Goal: Find specific page/section: Find specific page/section

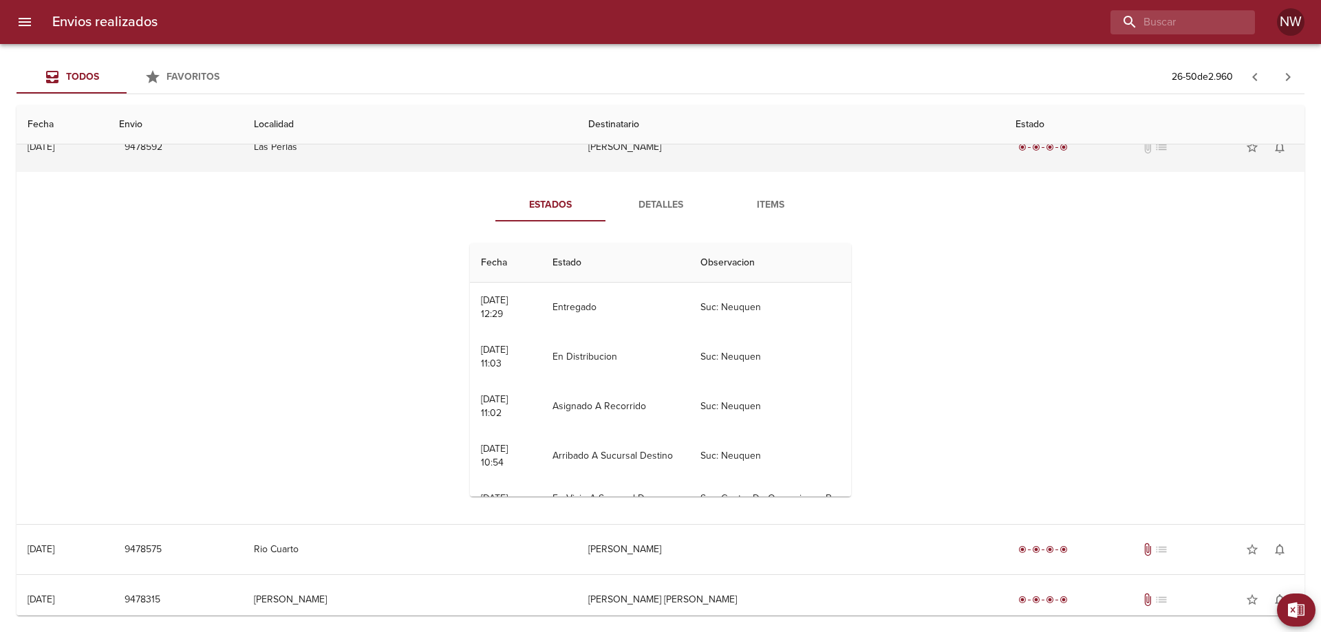
click at [743, 172] on td "[PERSON_NAME]" at bounding box center [790, 147] width 427 height 50
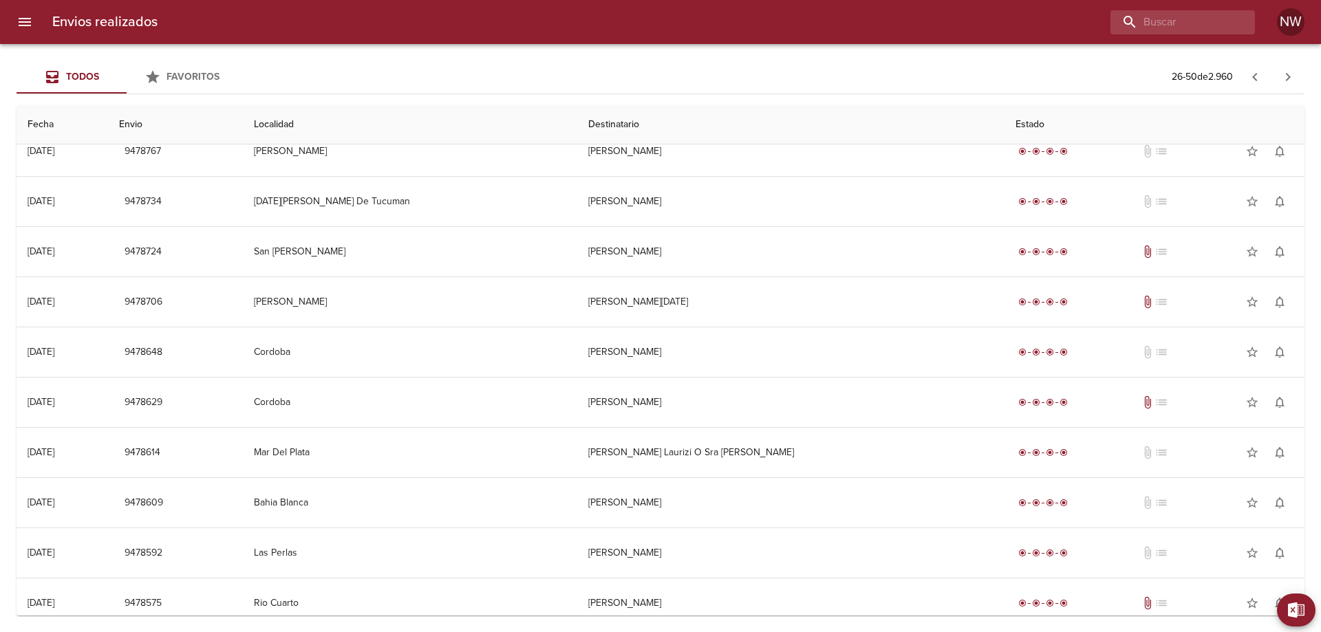
scroll to position [344, 0]
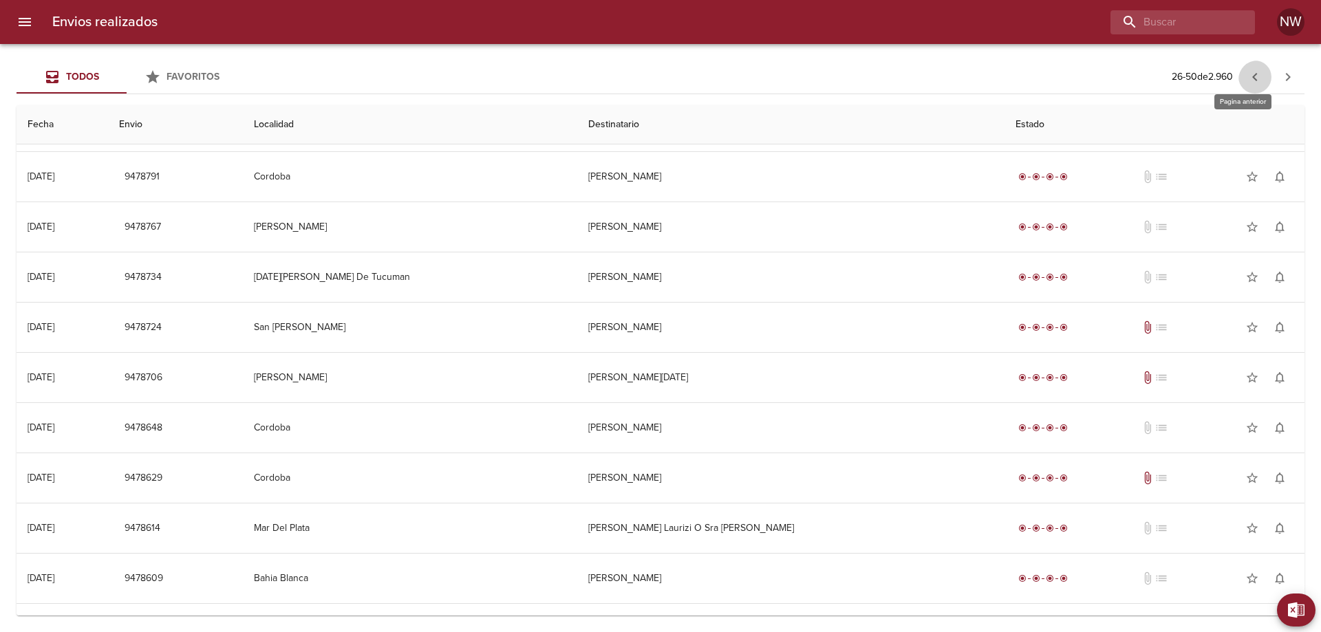
click at [1248, 77] on icon "button" at bounding box center [1254, 77] width 17 height 17
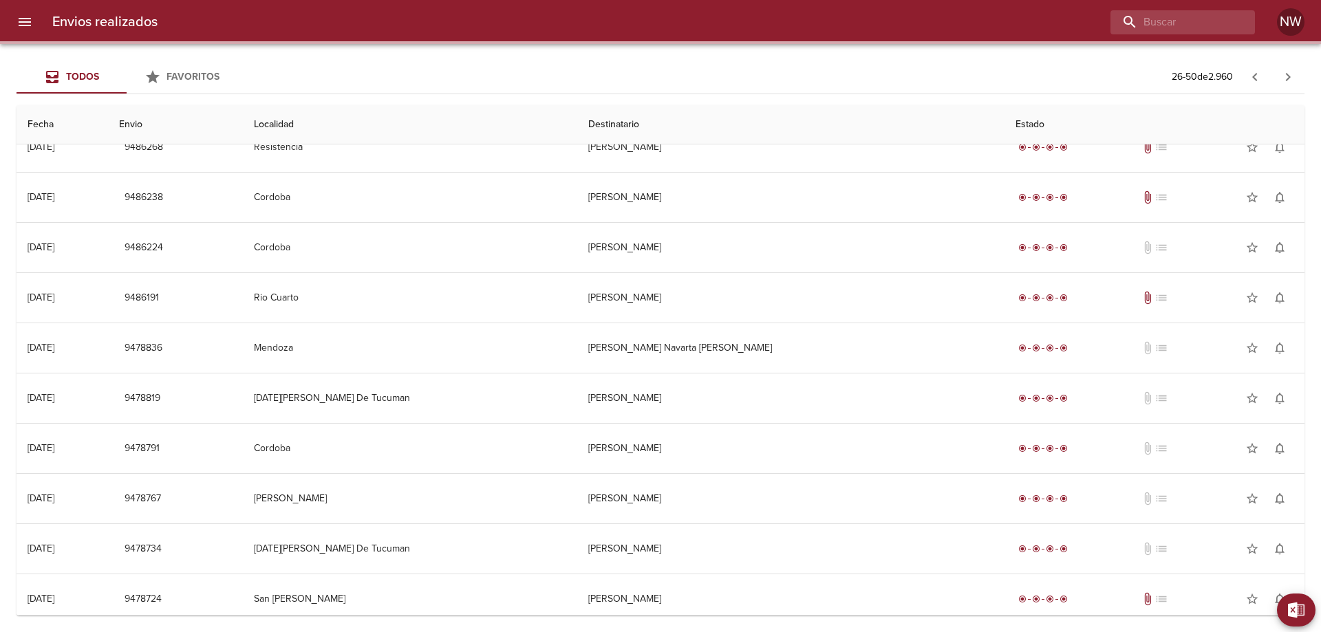
scroll to position [0, 0]
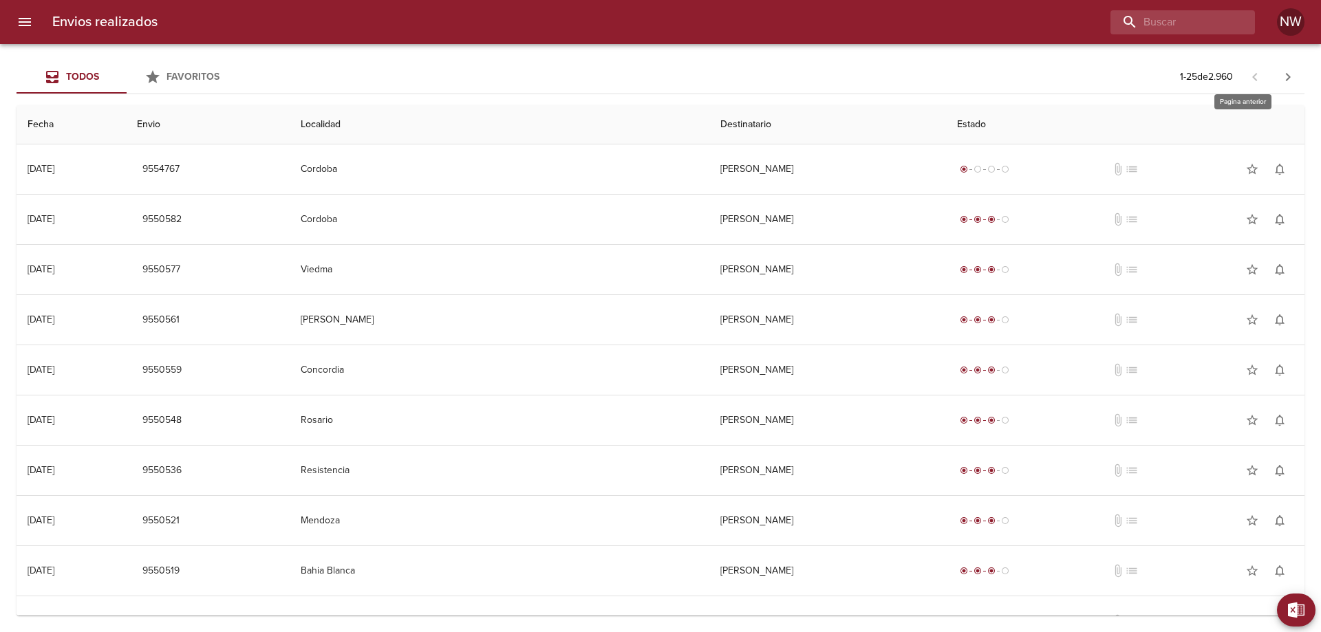
click at [1247, 79] on span at bounding box center [1254, 76] width 33 height 14
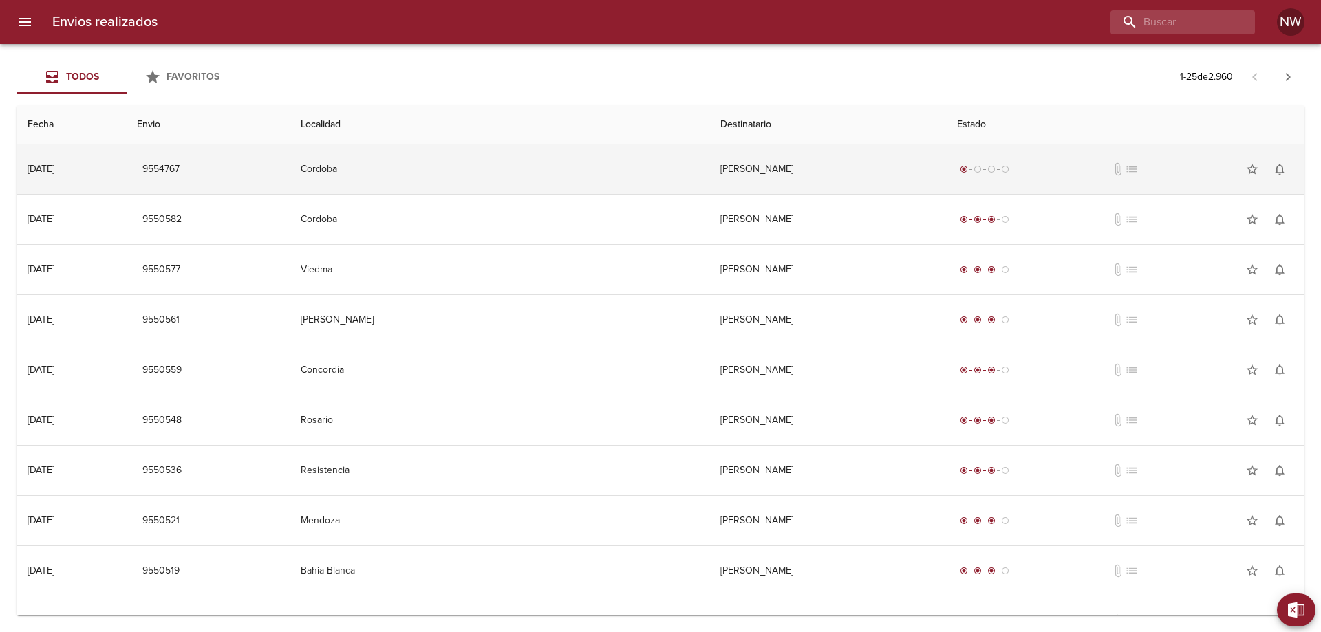
click at [946, 170] on td "[PERSON_NAME]" at bounding box center [827, 169] width 237 height 50
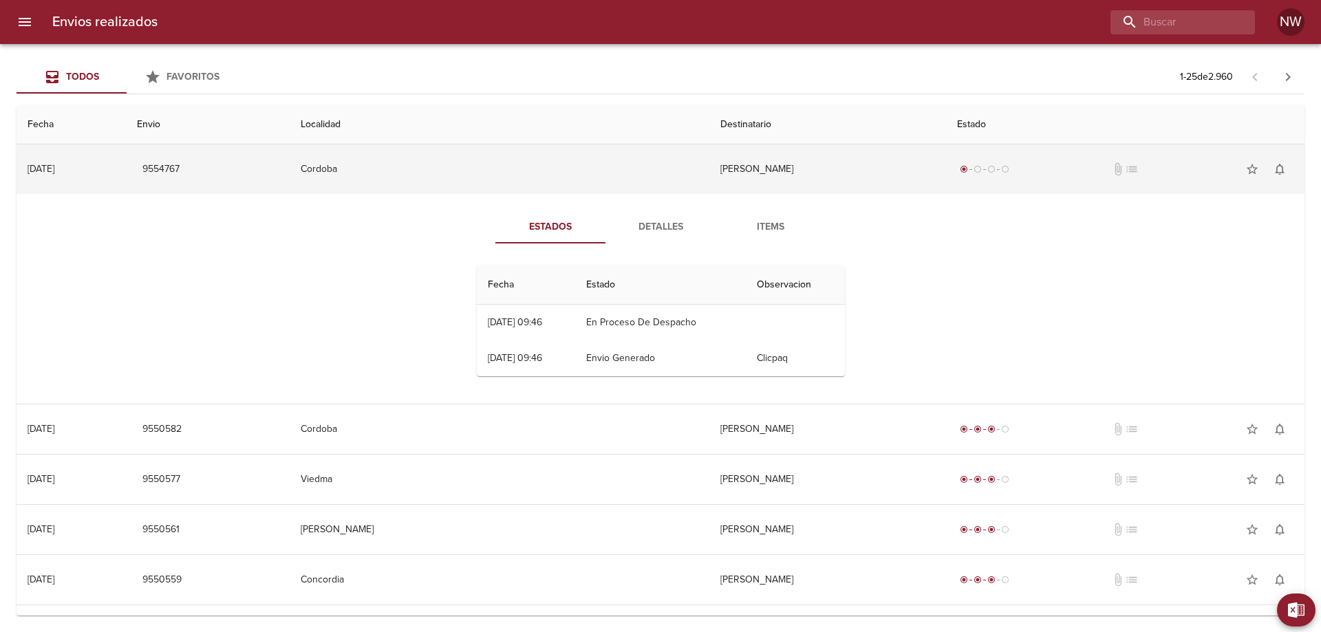
click at [928, 186] on td "[PERSON_NAME]" at bounding box center [827, 169] width 237 height 50
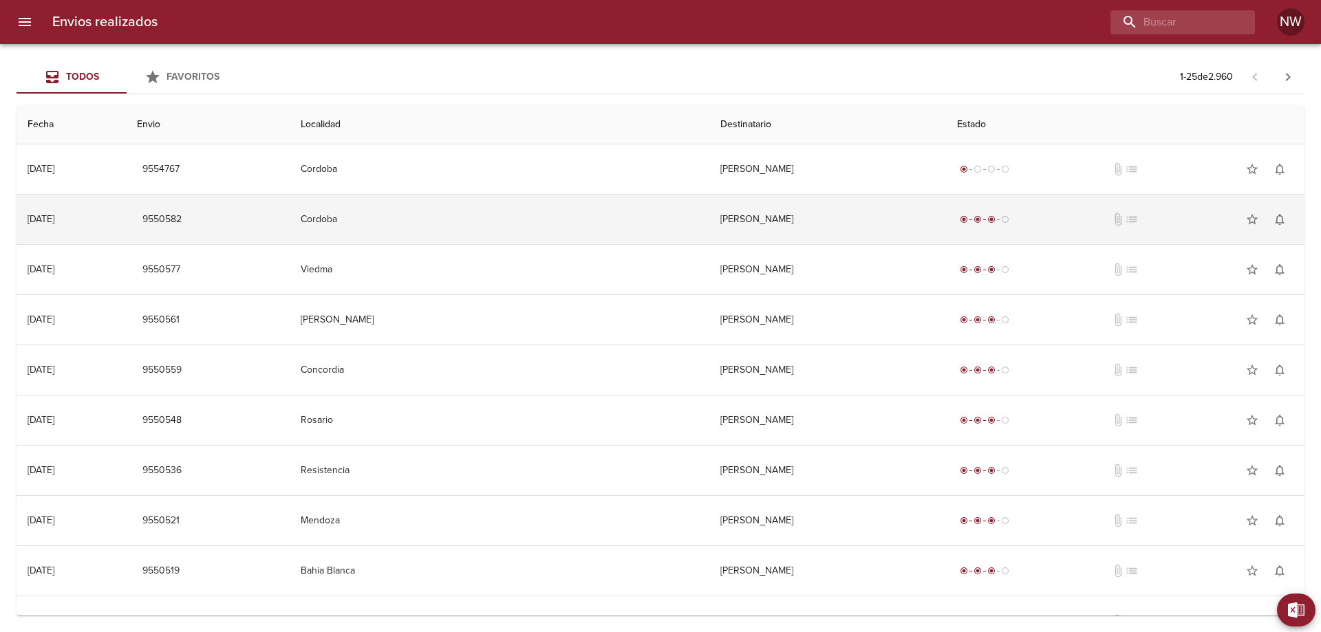
click at [946, 226] on td "[PERSON_NAME]" at bounding box center [827, 220] width 237 height 50
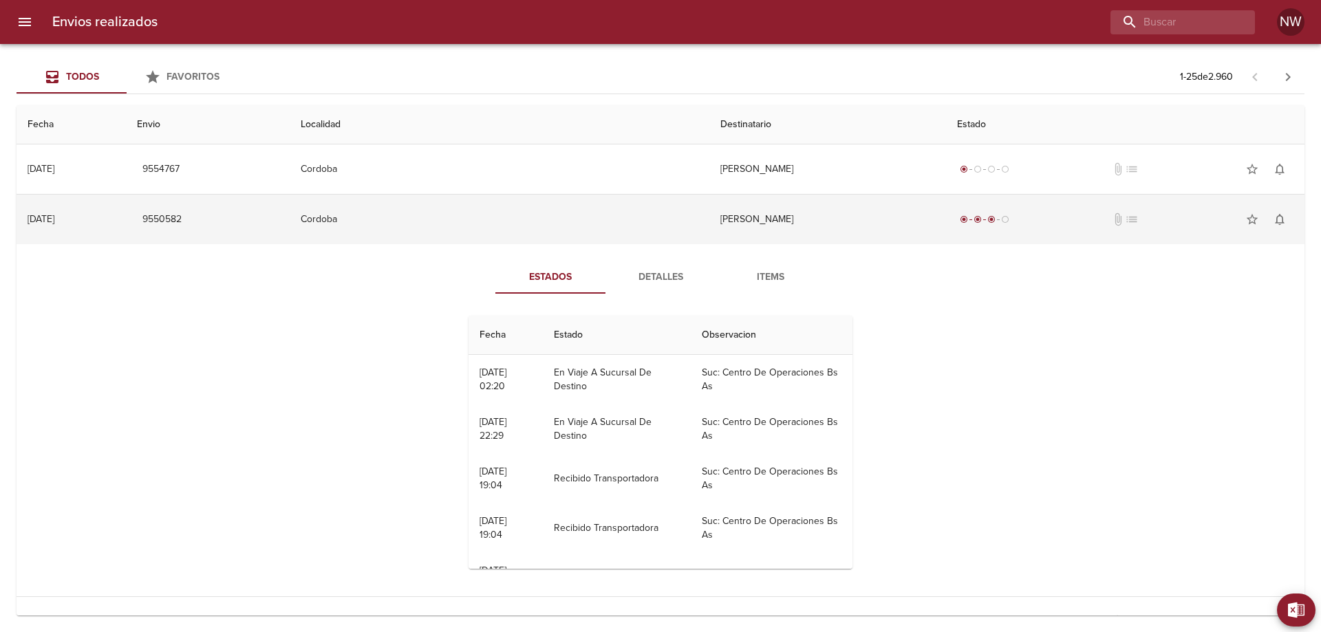
click at [946, 226] on td "[PERSON_NAME]" at bounding box center [827, 220] width 237 height 50
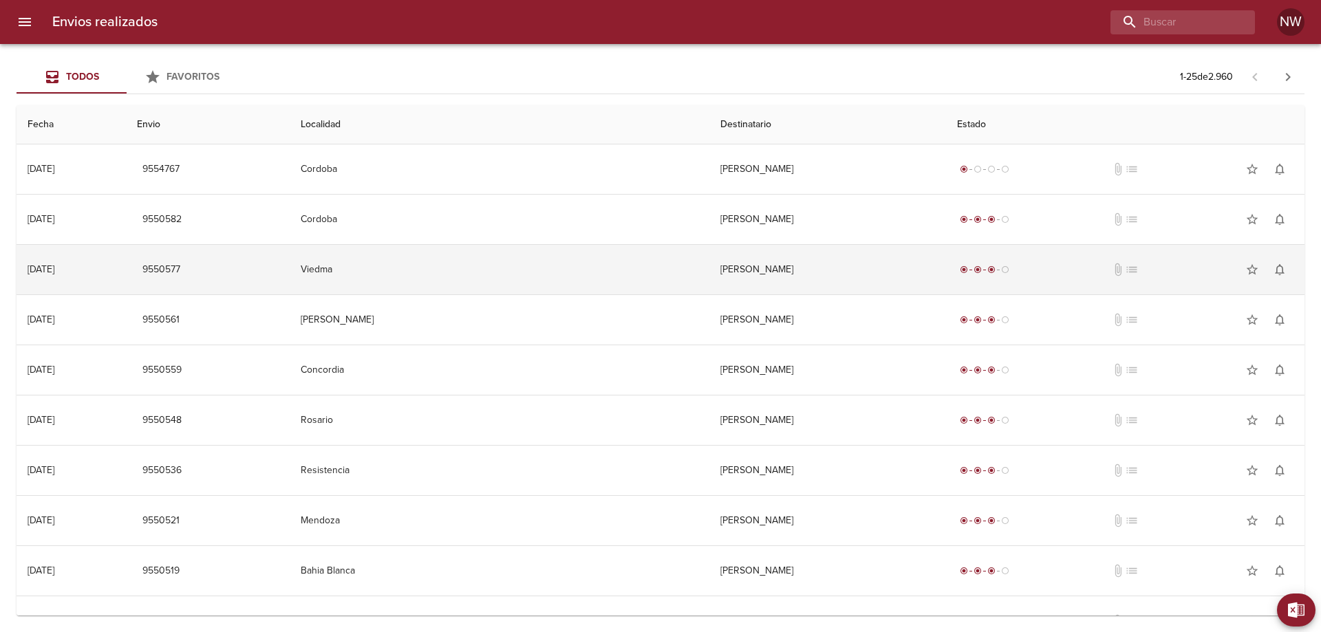
click at [925, 276] on td "[PERSON_NAME]" at bounding box center [827, 270] width 237 height 50
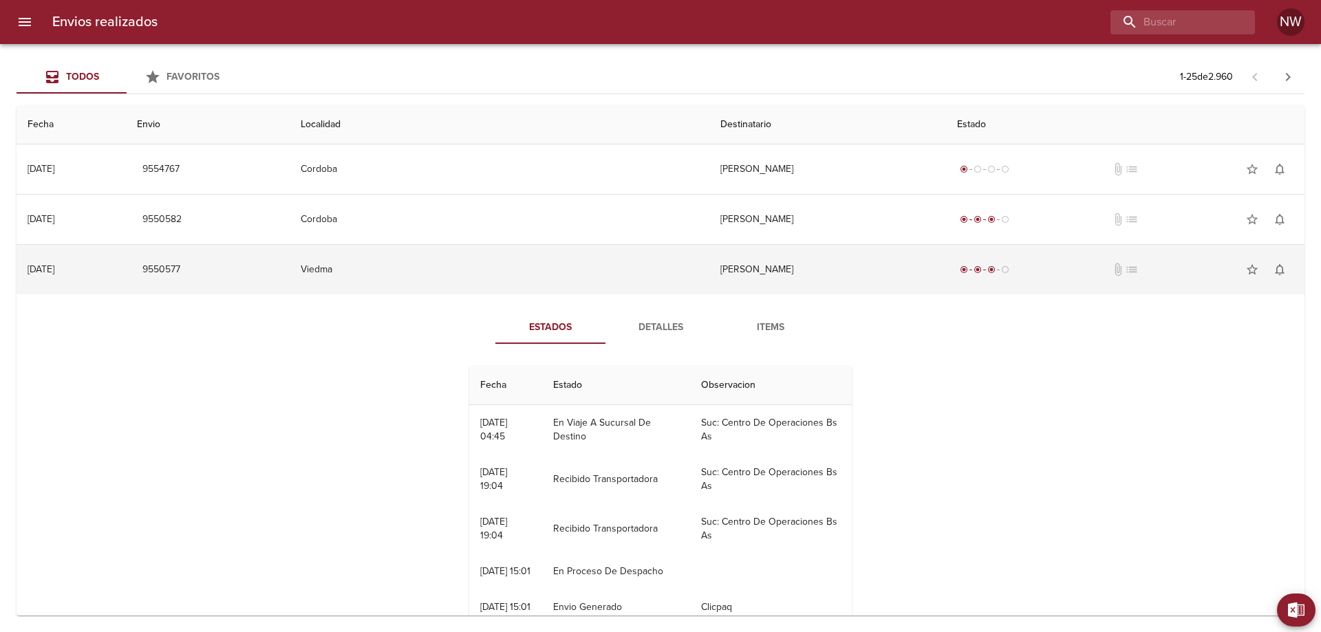
click at [925, 276] on td "[PERSON_NAME]" at bounding box center [827, 270] width 237 height 50
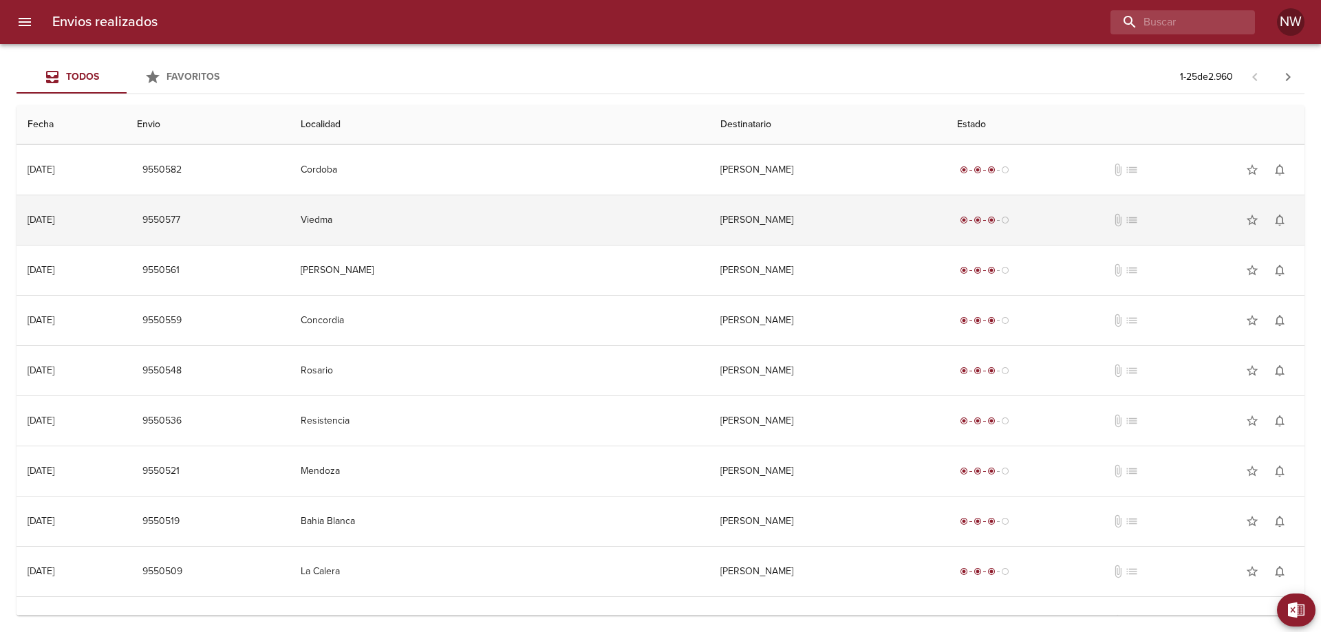
scroll to position [69, 0]
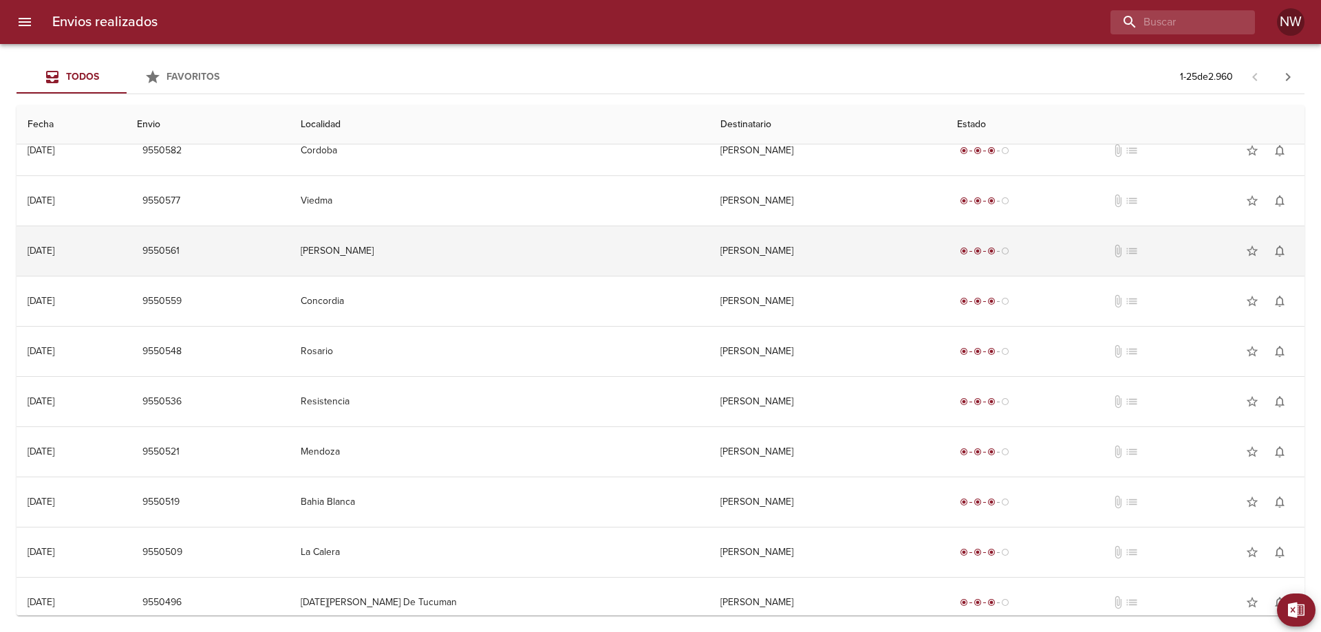
click at [916, 276] on td "[PERSON_NAME]" at bounding box center [827, 251] width 237 height 50
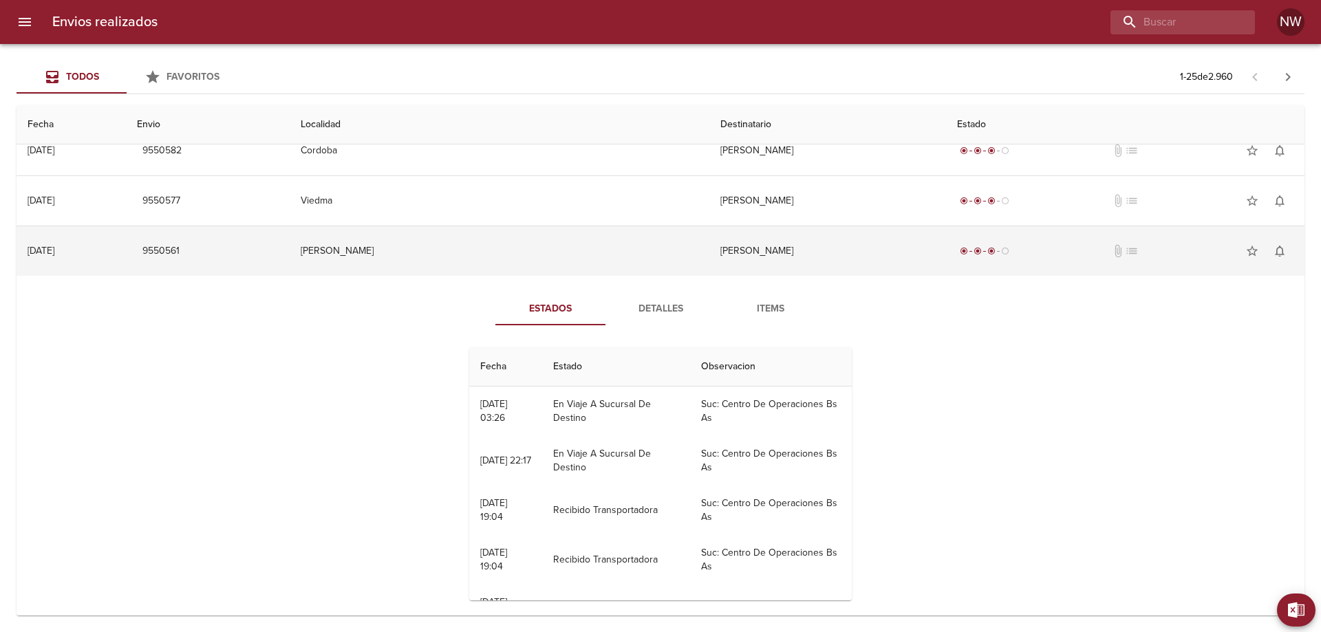
click at [916, 276] on td "[PERSON_NAME]" at bounding box center [827, 251] width 237 height 50
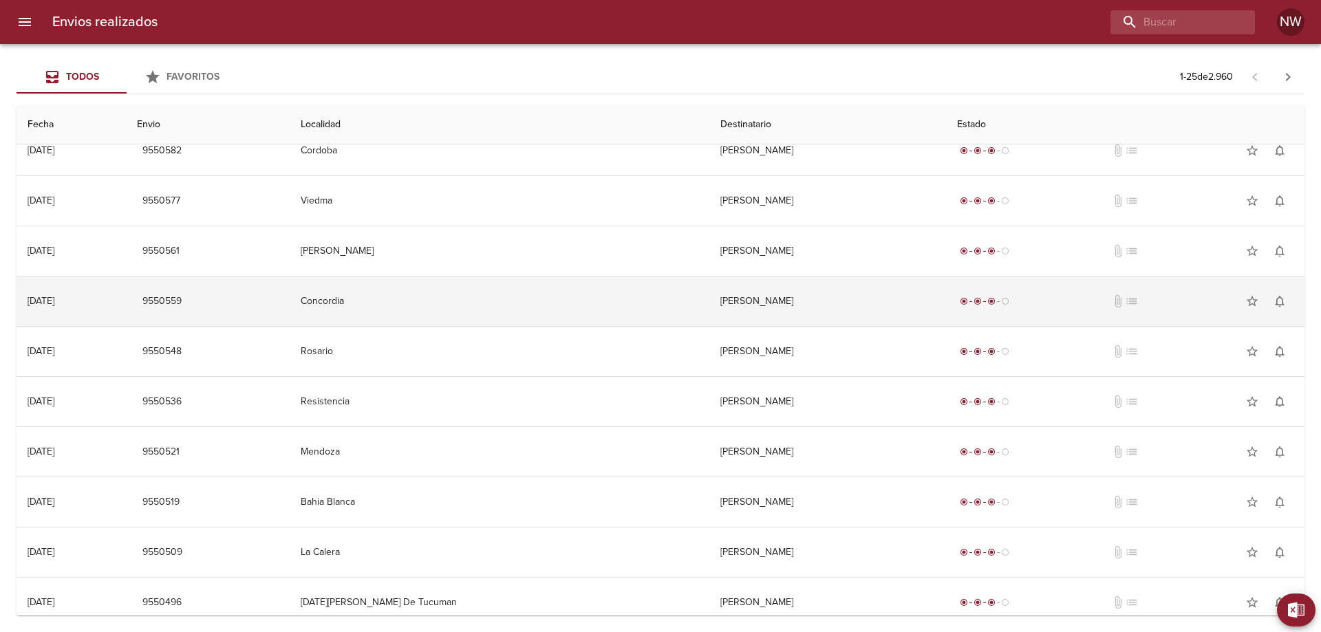
click at [898, 305] on td "[PERSON_NAME]" at bounding box center [827, 301] width 237 height 50
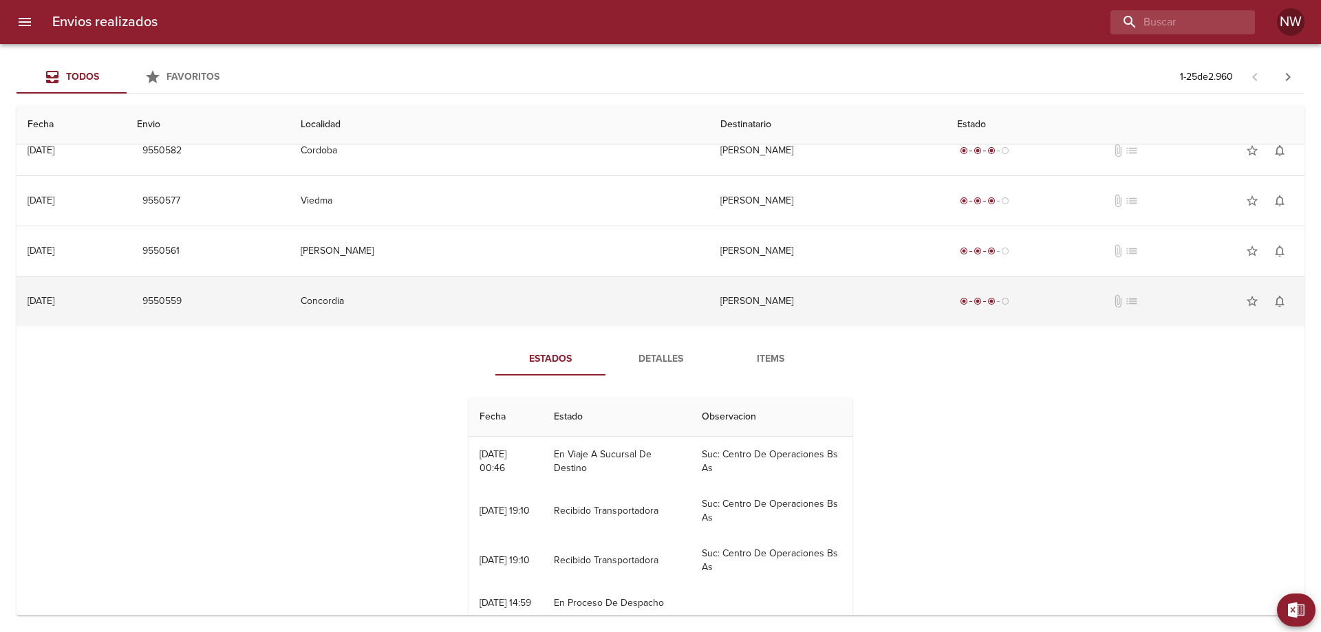
click at [898, 305] on td "[PERSON_NAME]" at bounding box center [827, 301] width 237 height 50
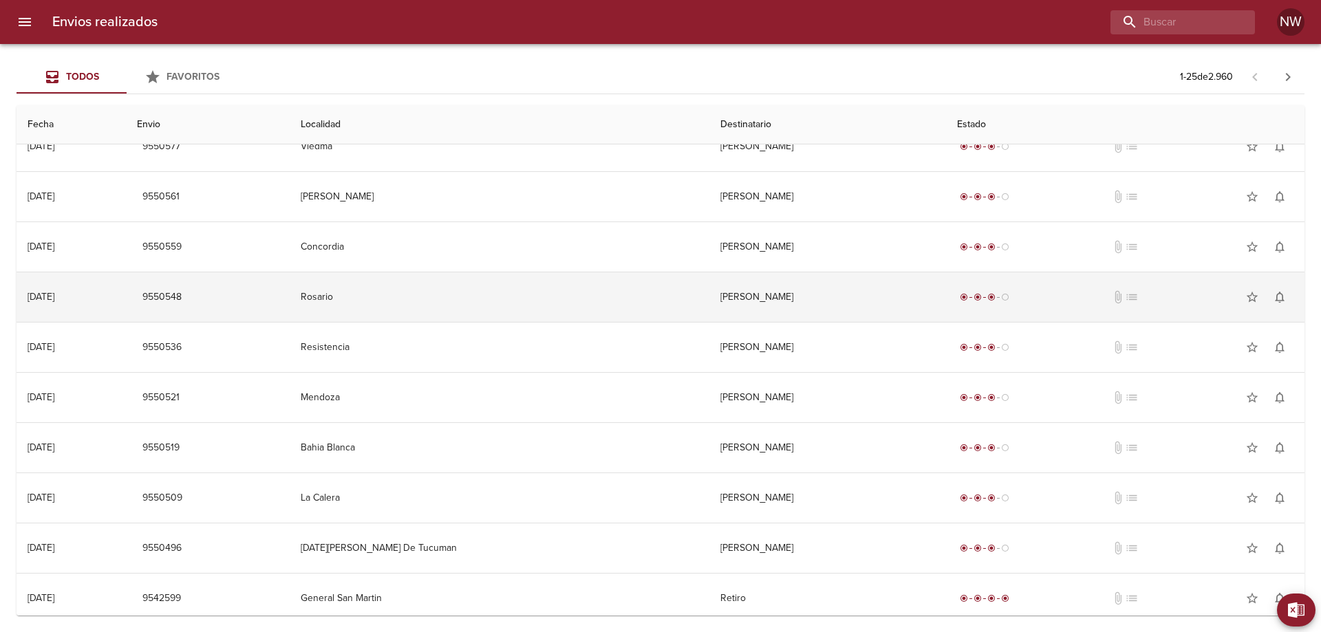
scroll to position [206, 0]
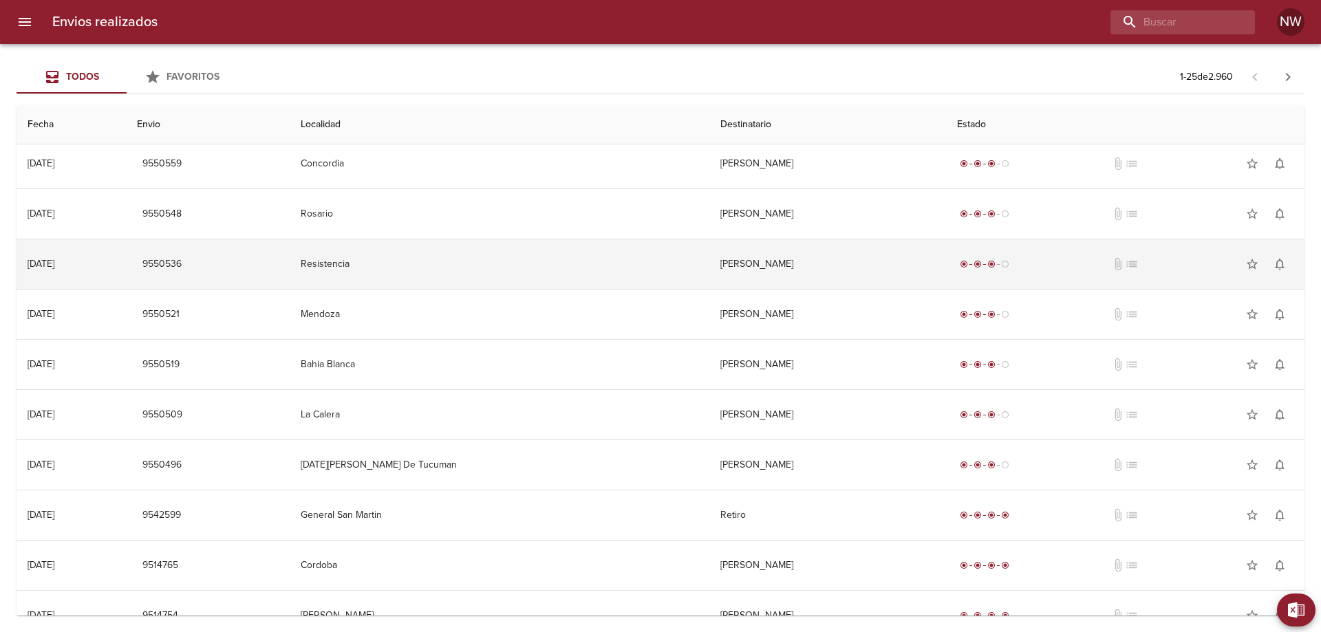
click at [890, 289] on td "[PERSON_NAME]" at bounding box center [827, 264] width 237 height 50
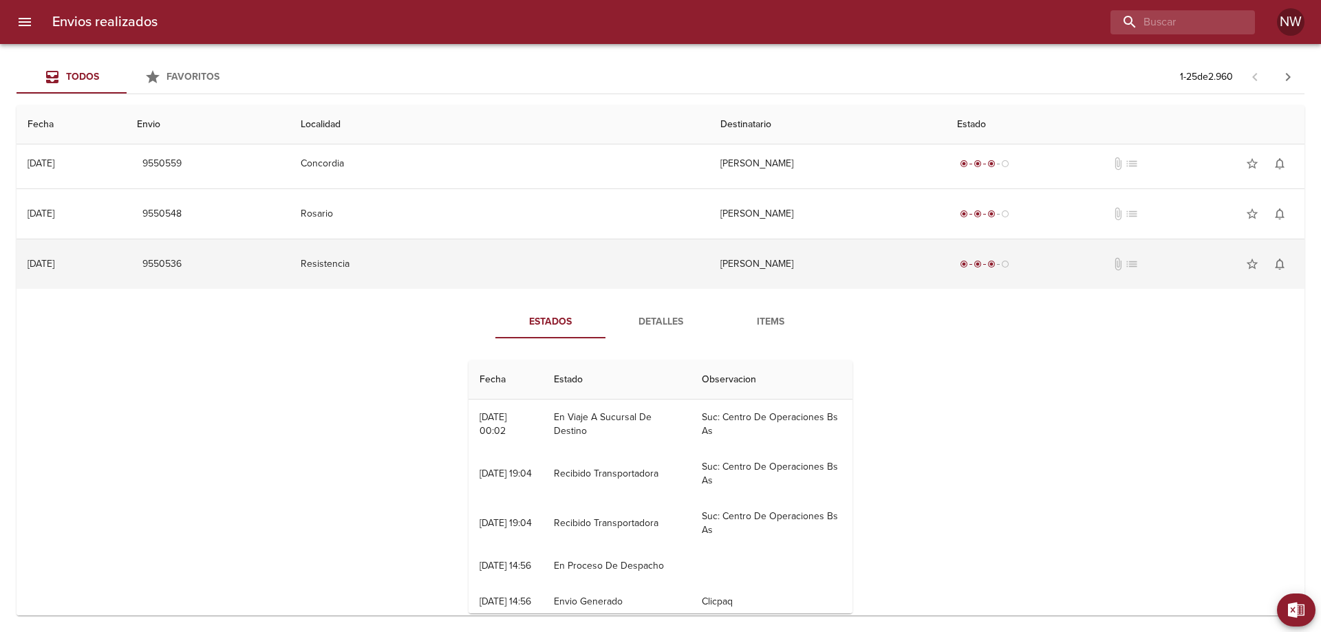
click at [890, 289] on td "[PERSON_NAME]" at bounding box center [827, 264] width 237 height 50
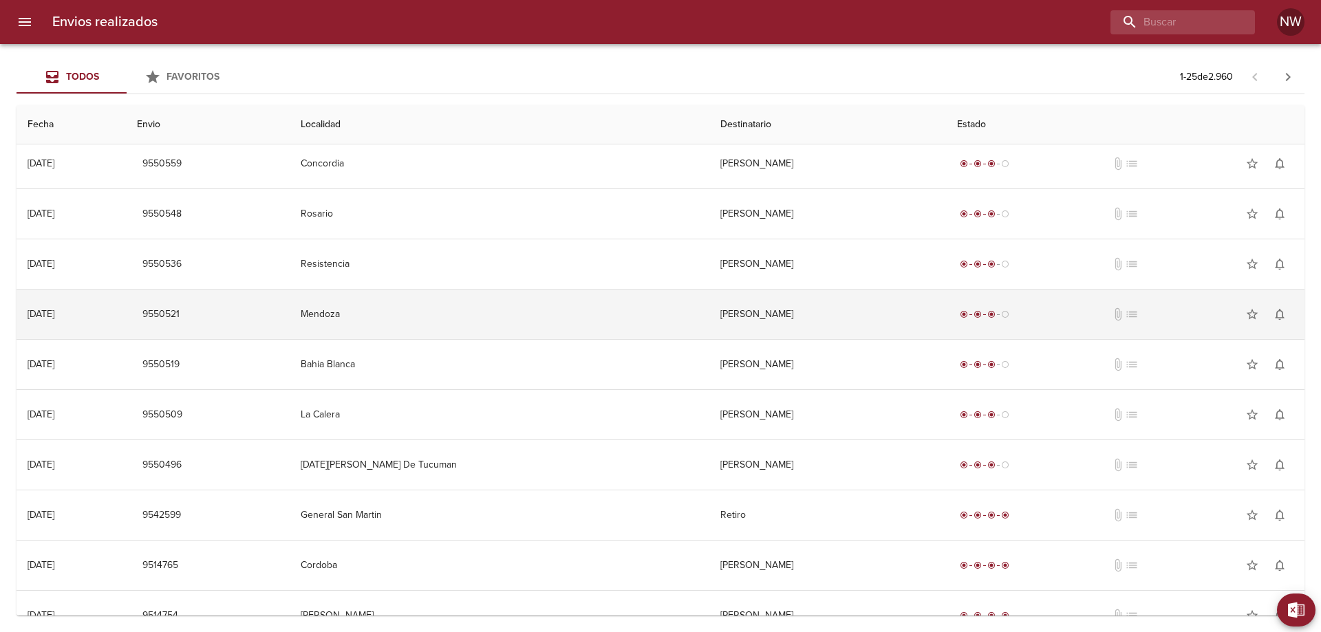
click at [865, 333] on td "[PERSON_NAME]" at bounding box center [827, 315] width 237 height 50
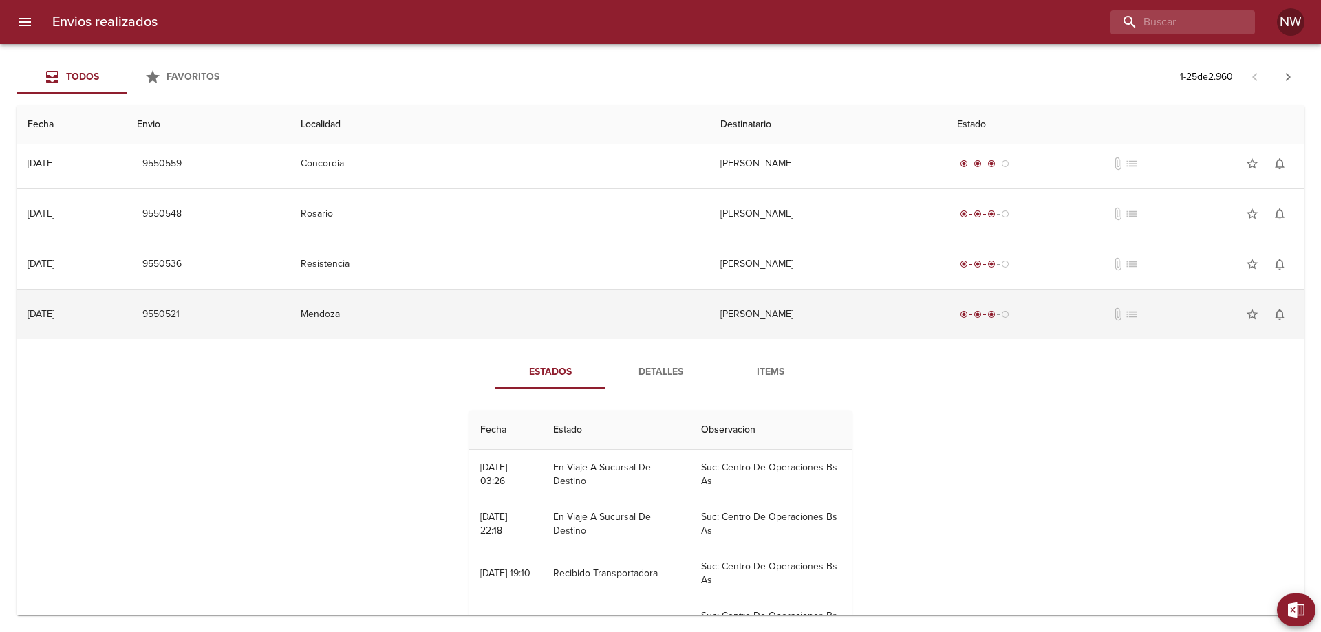
click at [865, 331] on td "[PERSON_NAME]" at bounding box center [827, 315] width 237 height 50
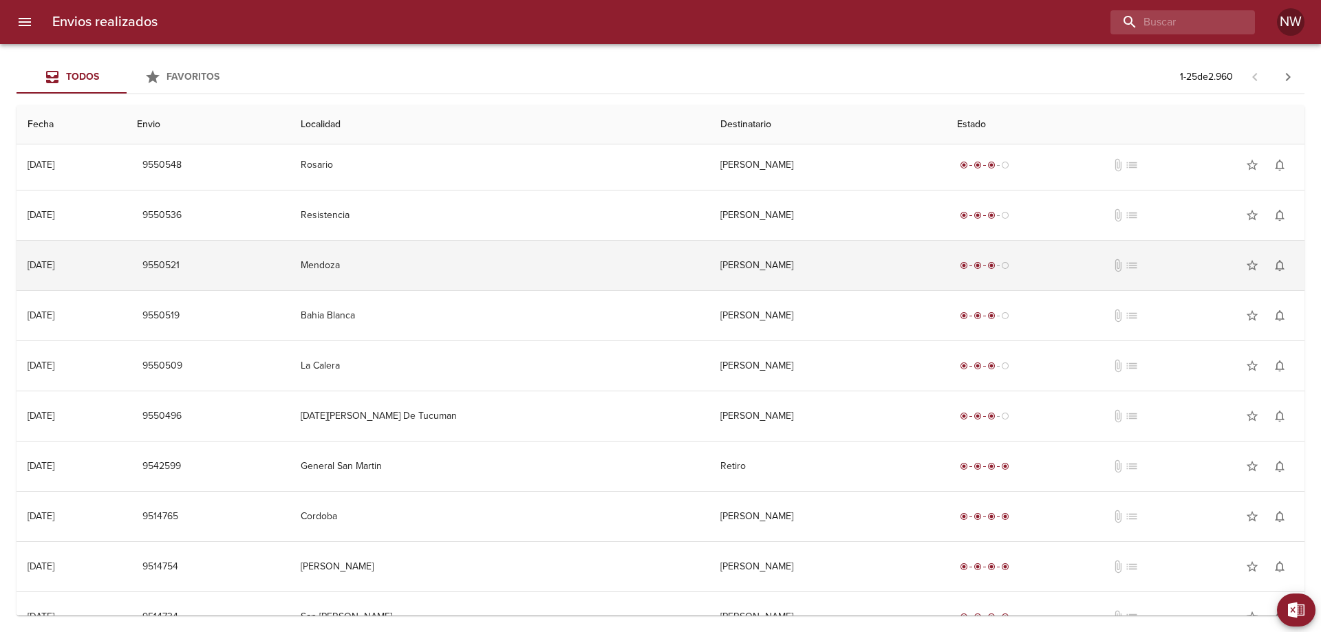
scroll to position [275, 0]
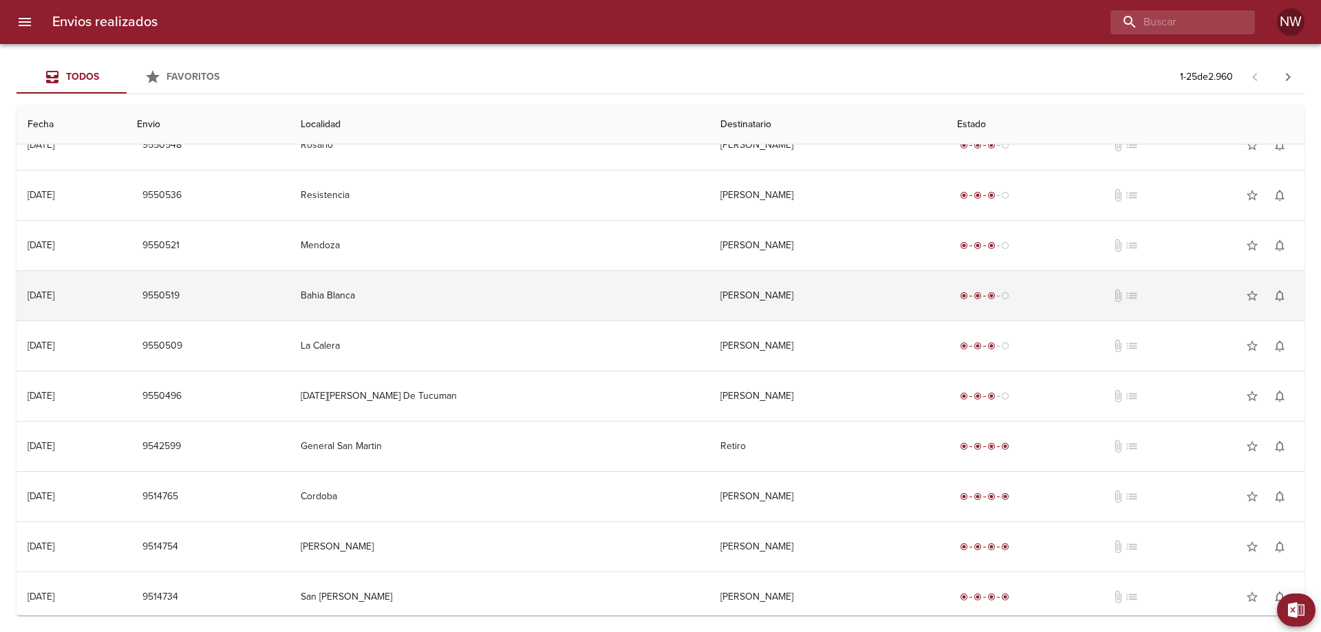
click at [855, 318] on td "[PERSON_NAME]" at bounding box center [827, 296] width 237 height 50
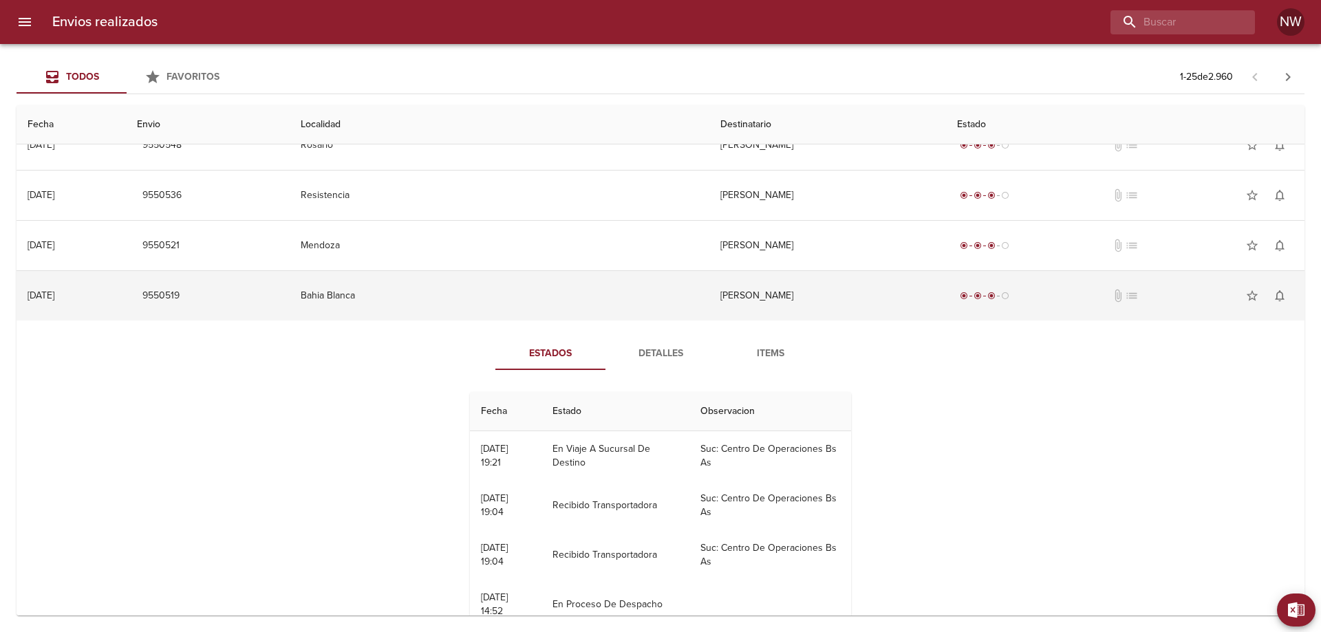
click at [855, 318] on td "[PERSON_NAME]" at bounding box center [827, 296] width 237 height 50
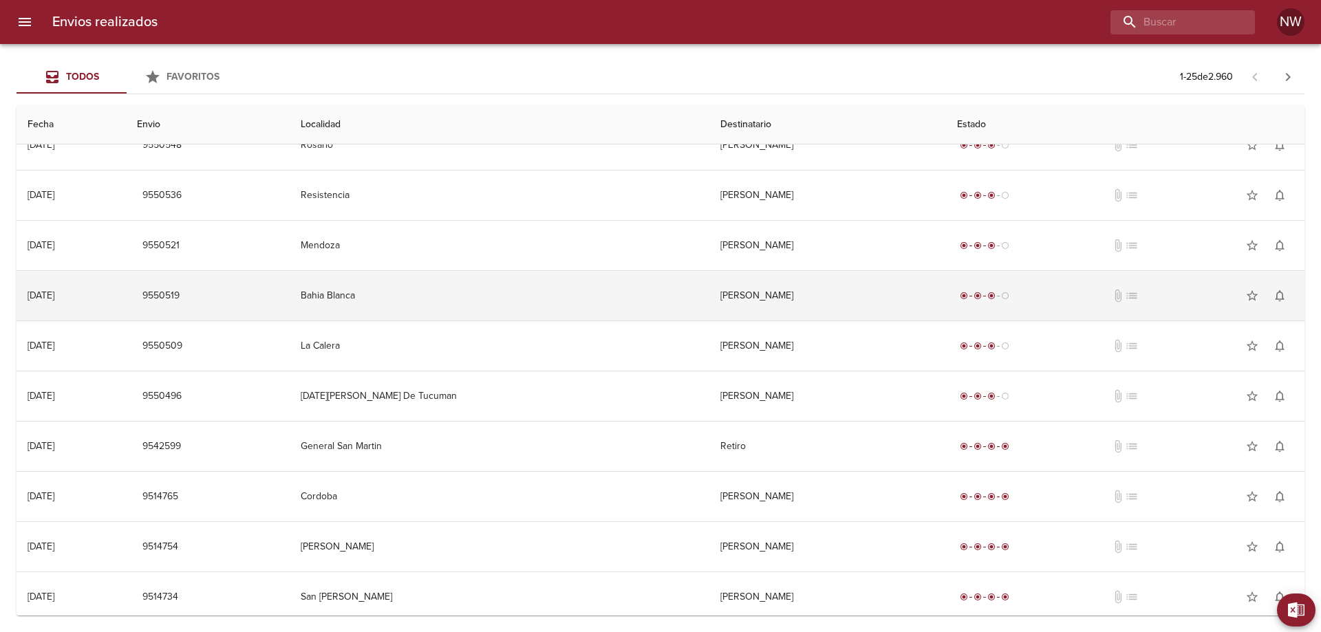
scroll to position [344, 0]
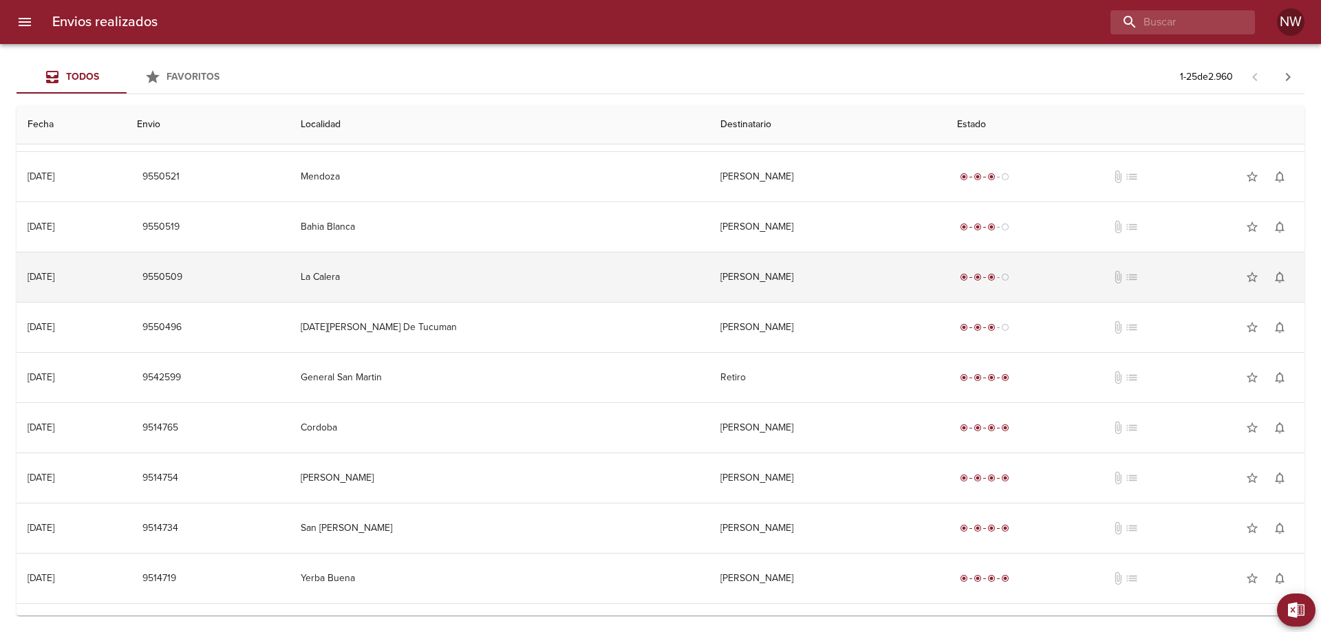
click at [857, 302] on td "[PERSON_NAME]" at bounding box center [827, 277] width 237 height 50
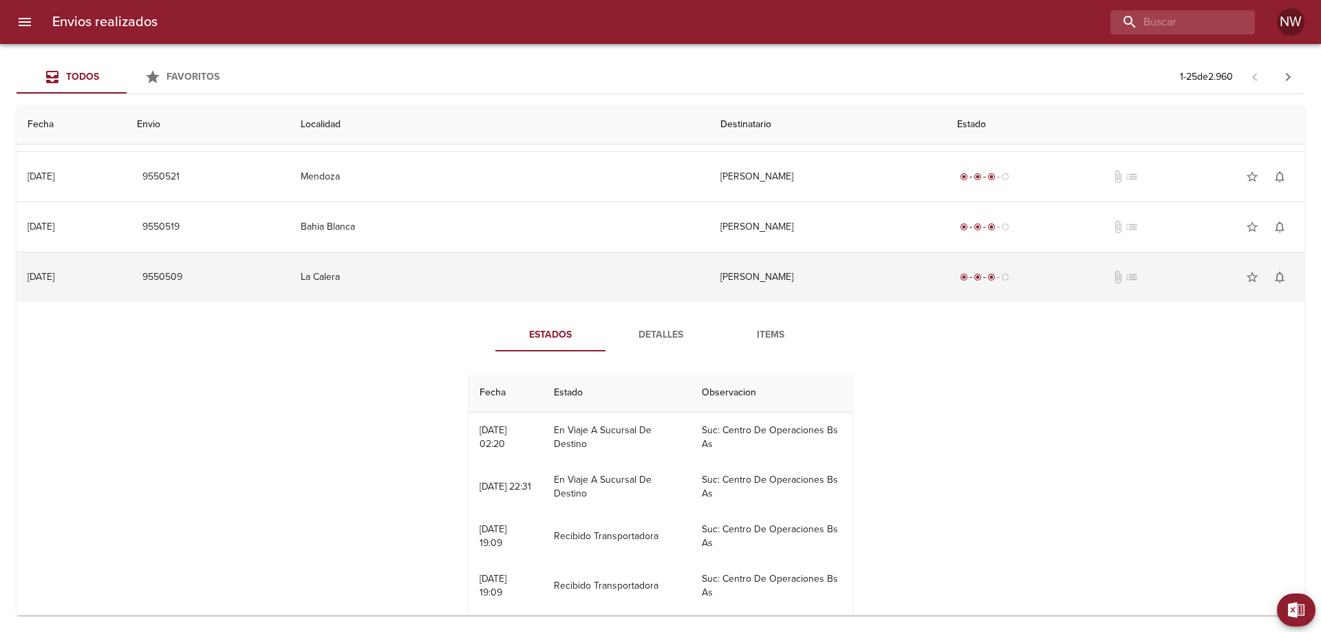
click at [857, 302] on td "[PERSON_NAME]" at bounding box center [827, 277] width 237 height 50
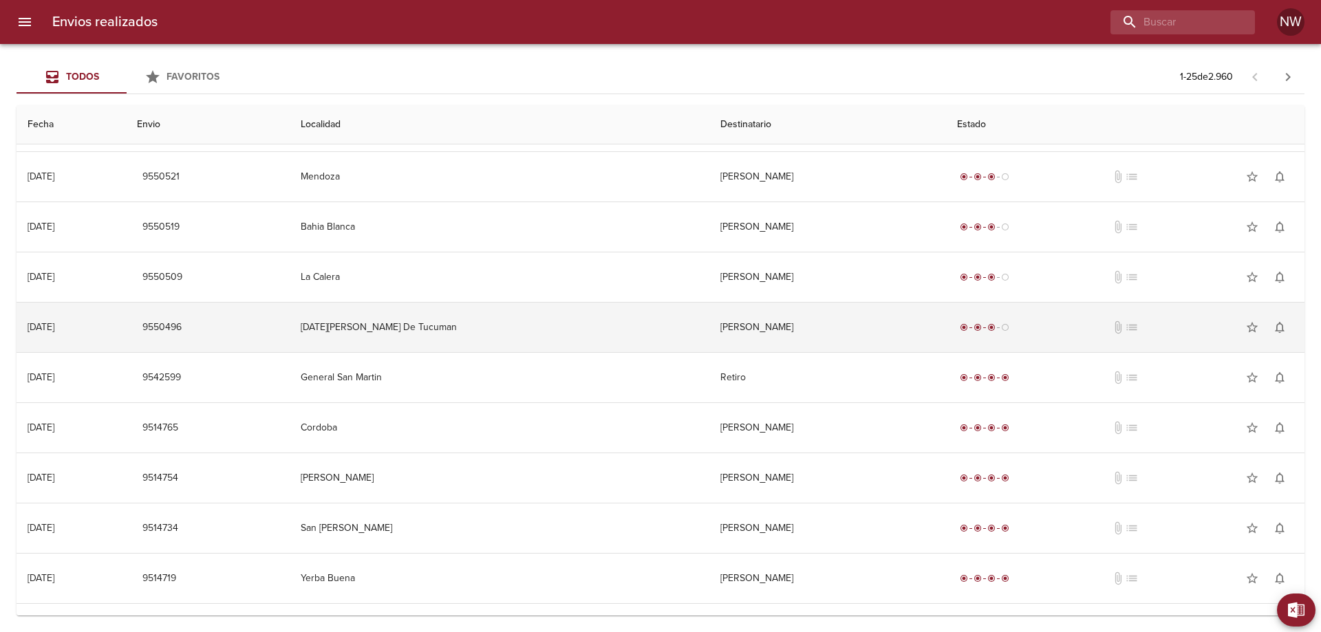
click at [833, 348] on td "[PERSON_NAME]" at bounding box center [827, 328] width 237 height 50
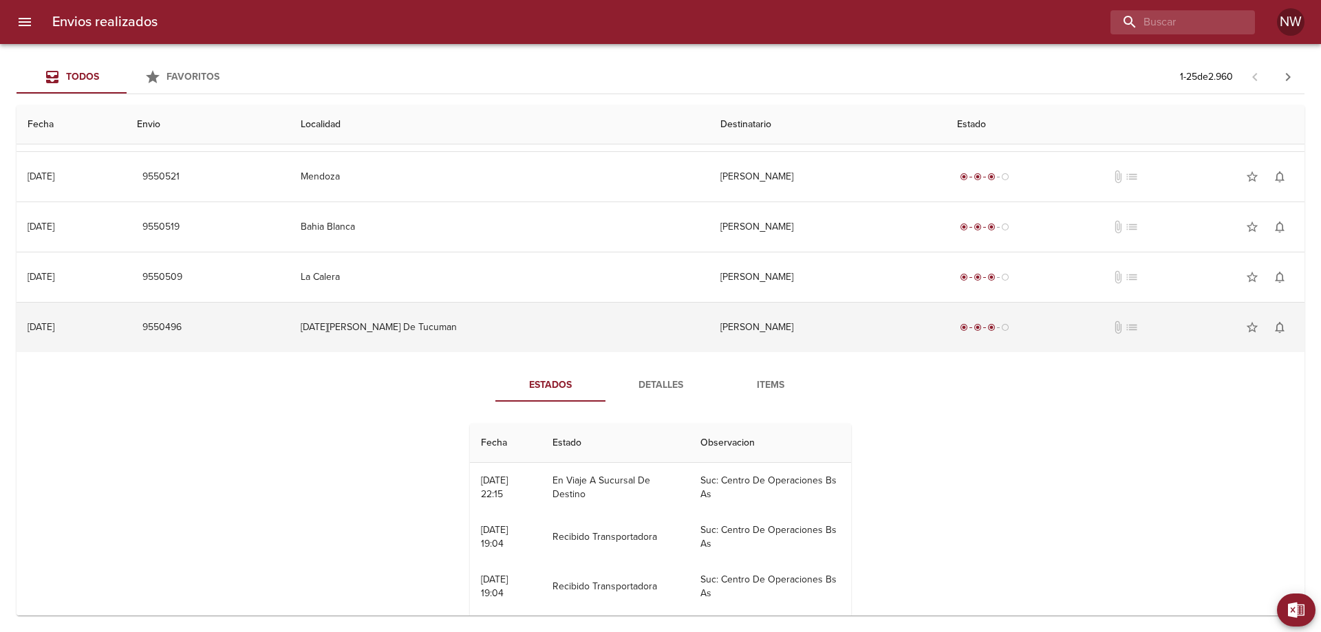
click at [833, 348] on td "[PERSON_NAME]" at bounding box center [827, 328] width 237 height 50
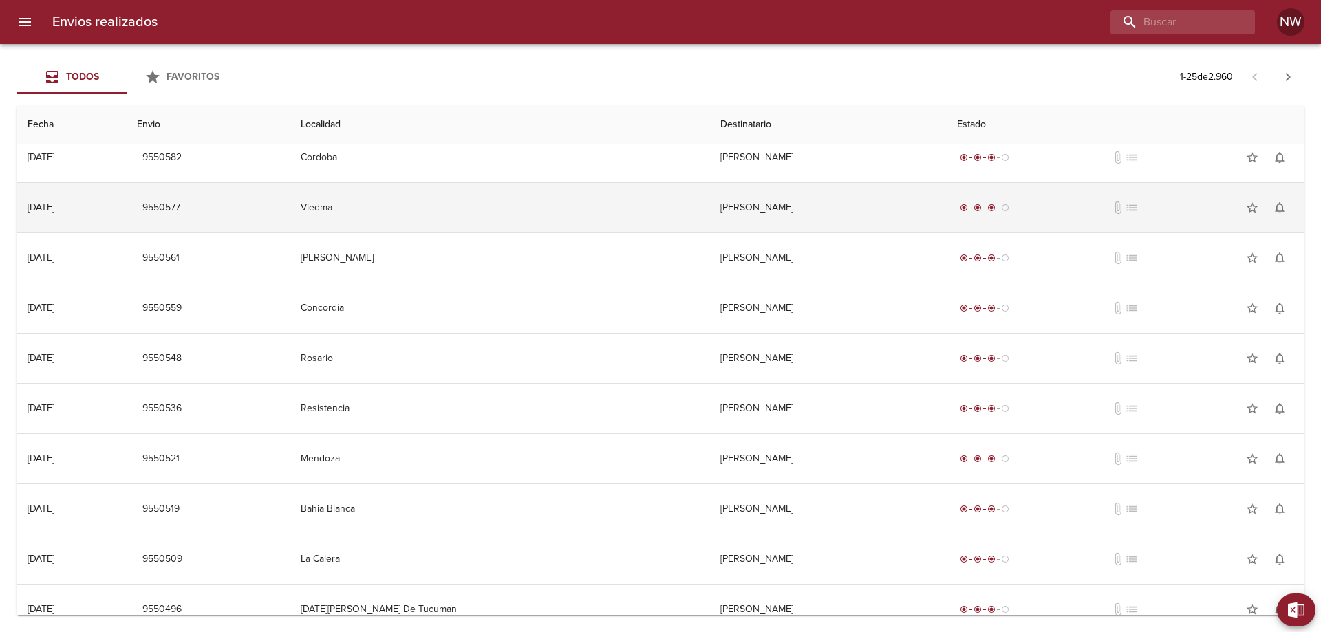
scroll to position [0, 0]
